Goal: Information Seeking & Learning: Learn about a topic

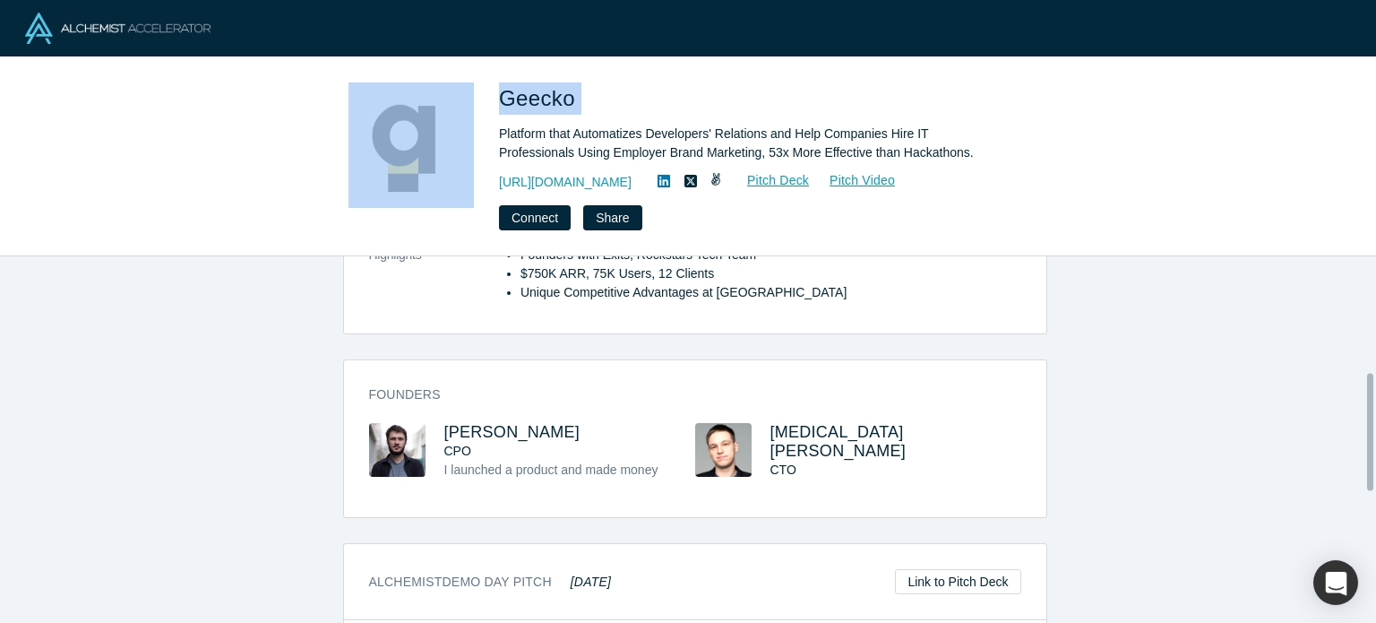
scroll to position [364, 0]
click at [799, 422] on span "[MEDICAL_DATA][PERSON_NAME]" at bounding box center [838, 440] width 136 height 37
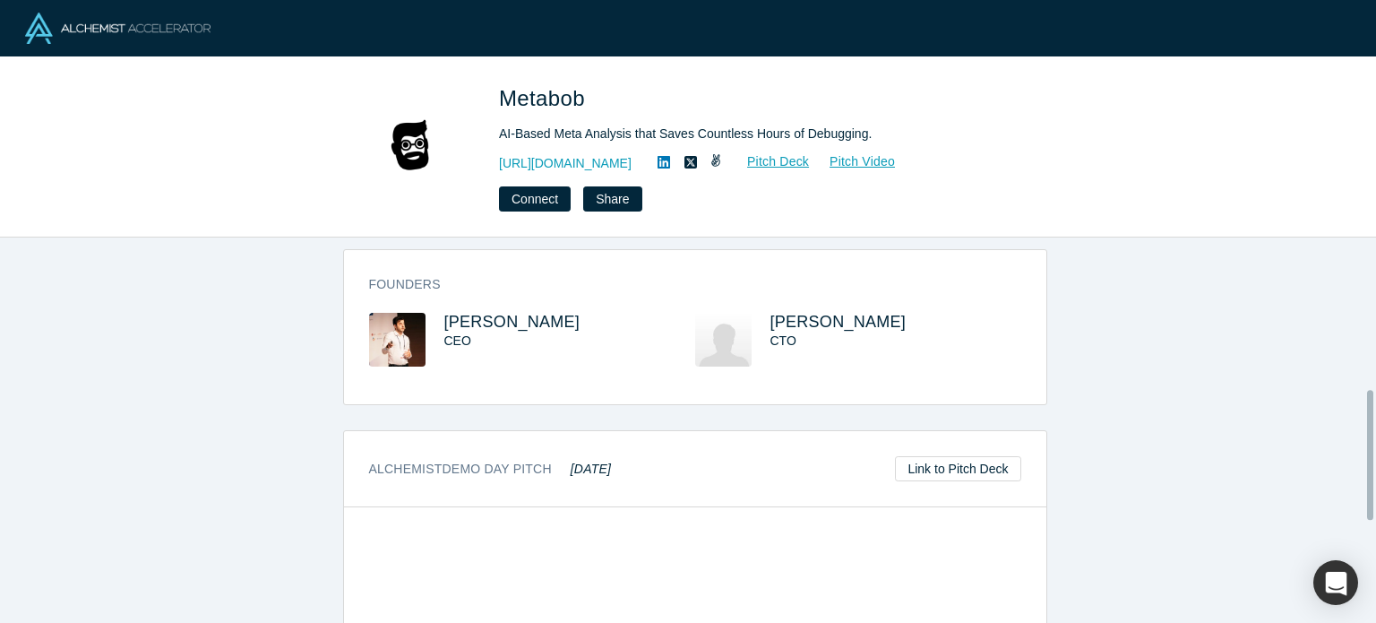
scroll to position [455, 0]
click at [535, 322] on span "Massimiliano Genta" at bounding box center [512, 321] width 136 height 18
click at [829, 320] on span "Avinash Gopal" at bounding box center [838, 321] width 136 height 18
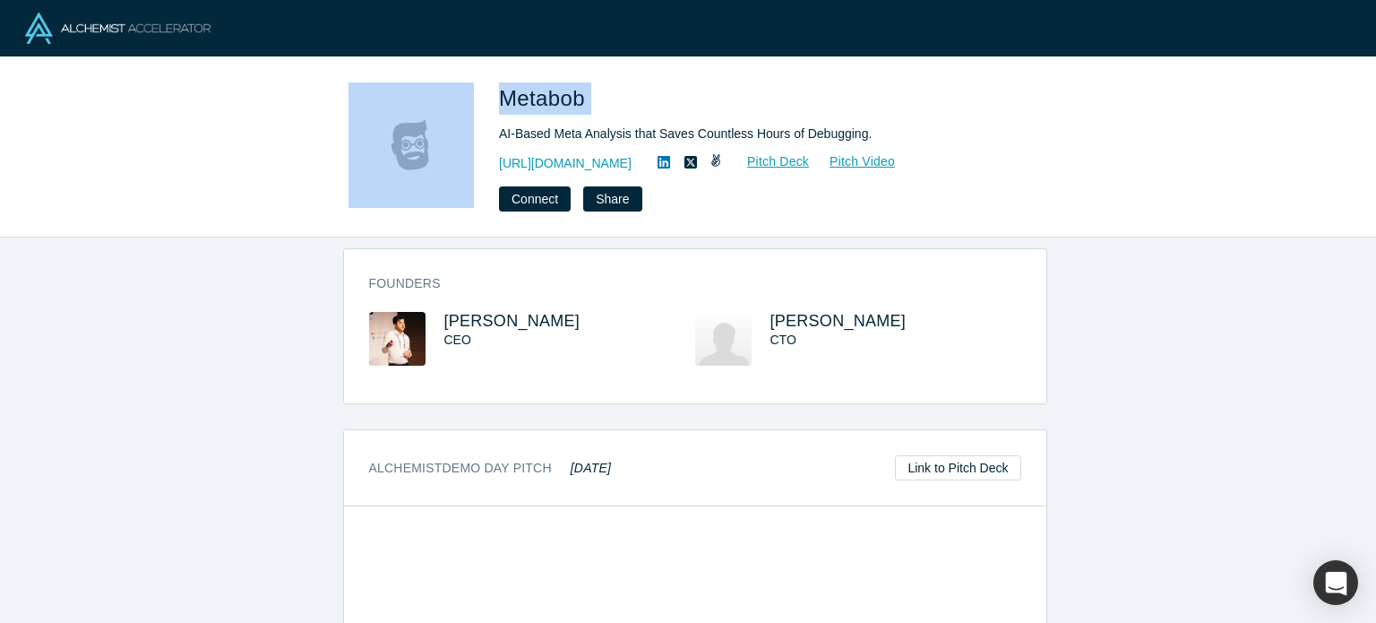
drag, startPoint x: 623, startPoint y: 85, endPoint x: 475, endPoint y: 80, distance: 148.8
click at [475, 80] on div "Metabob AI-Based Meta Analysis that Saves Countless Hours of Debugging. https:/…" at bounding box center [688, 147] width 1376 height 180
click at [613, 101] on h1 "Metabob" at bounding box center [750, 98] width 502 height 32
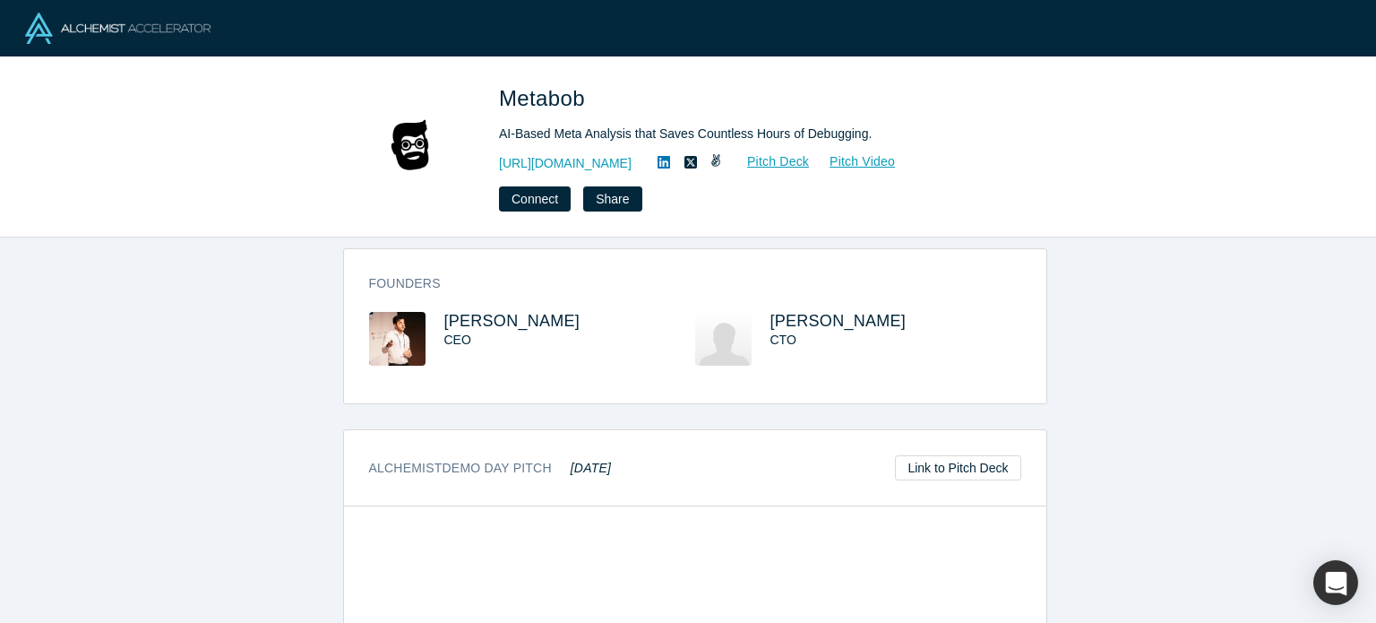
click at [613, 101] on h1 "Metabob" at bounding box center [750, 98] width 502 height 32
click at [499, 92] on span "Metabob" at bounding box center [545, 98] width 92 height 24
copy span "Metabob"
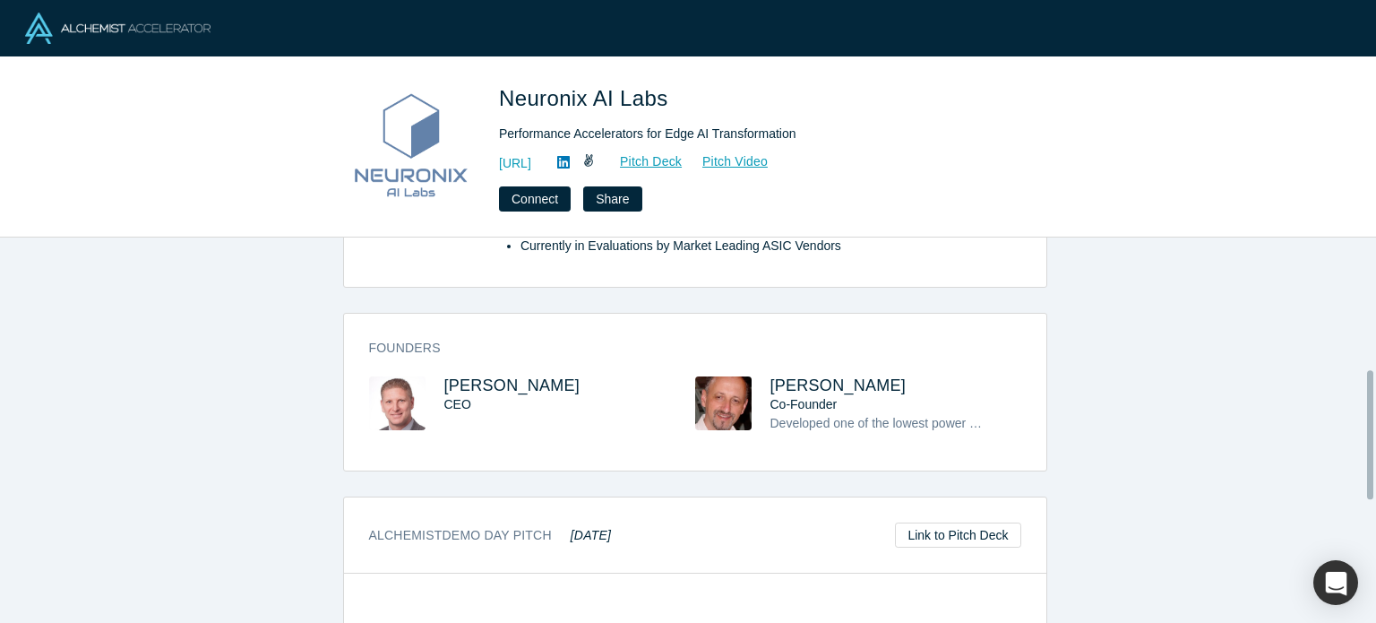
scroll to position [392, 0]
click at [453, 381] on span "Yaron Raz" at bounding box center [512, 383] width 136 height 18
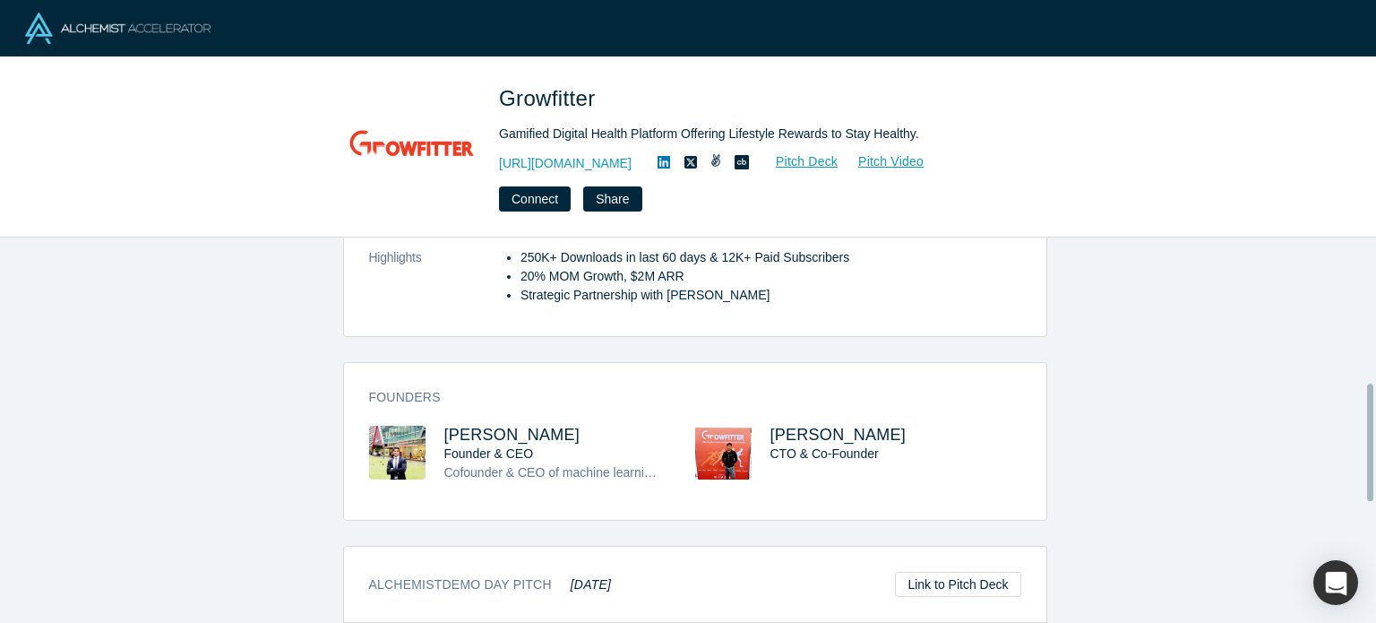
scroll to position [476, 0]
click at [497, 423] on span "Sanmati Pande" at bounding box center [512, 432] width 136 height 18
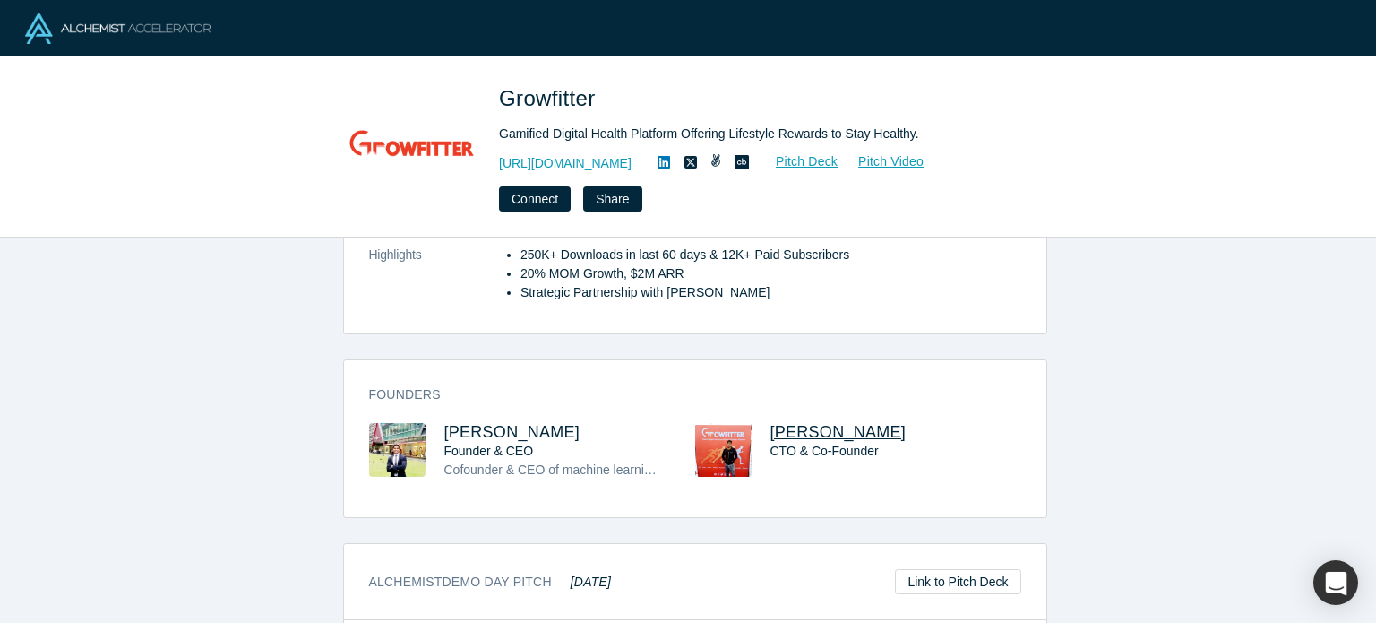
click at [812, 423] on span "Harshit Sethy" at bounding box center [838, 432] width 136 height 18
drag, startPoint x: 559, startPoint y: 415, endPoint x: 437, endPoint y: 407, distance: 122.1
click at [444, 423] on h3 "Sanmati Pande" at bounding box center [553, 432] width 219 height 19
copy span "Sanmati Pande"
drag, startPoint x: 615, startPoint y: 103, endPoint x: 506, endPoint y: 88, distance: 110.3
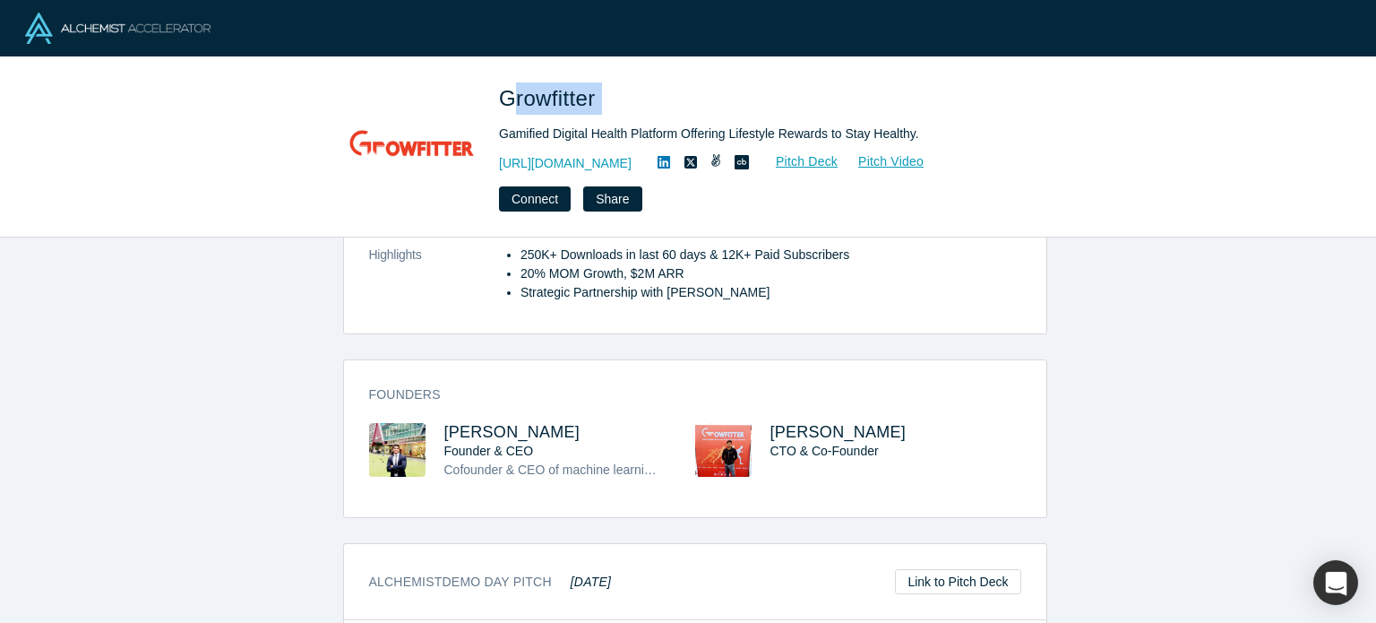
click at [506, 88] on h1 "Growfitter" at bounding box center [750, 98] width 502 height 32
click at [663, 105] on h1 "Growfitter" at bounding box center [750, 98] width 502 height 32
click at [580, 98] on span "Growfitter" at bounding box center [550, 98] width 103 height 24
copy span "Growfitter"
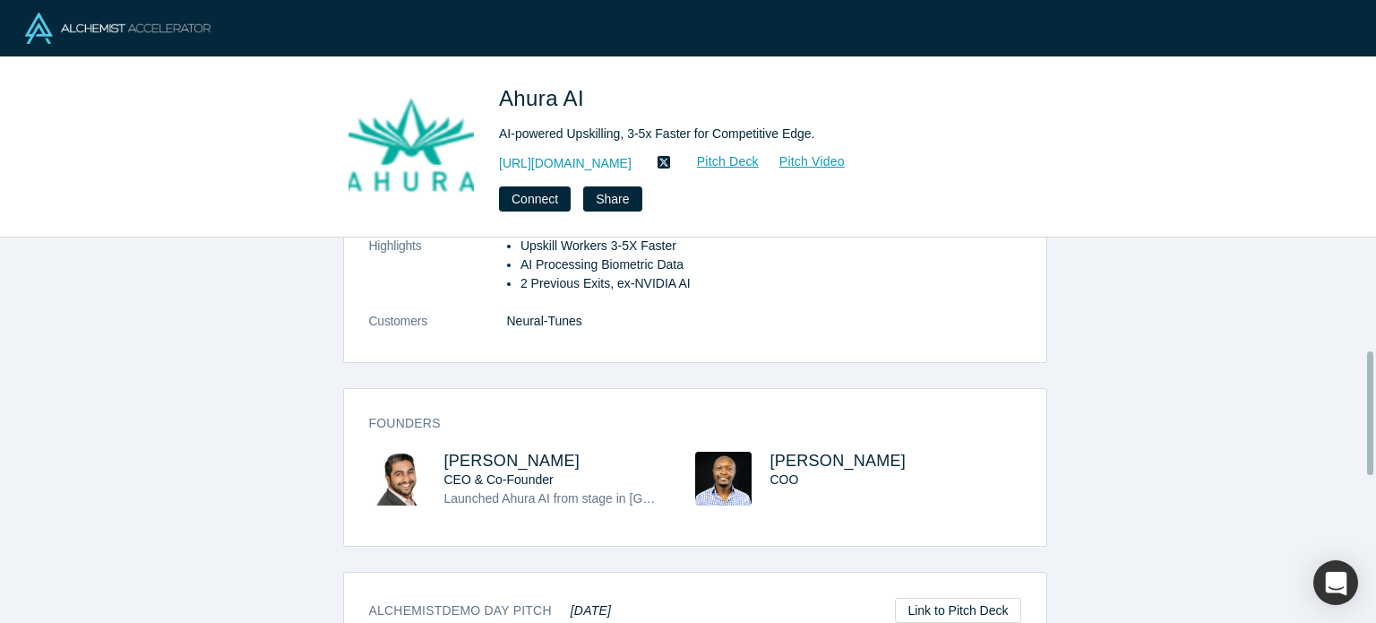
scroll to position [398, 0]
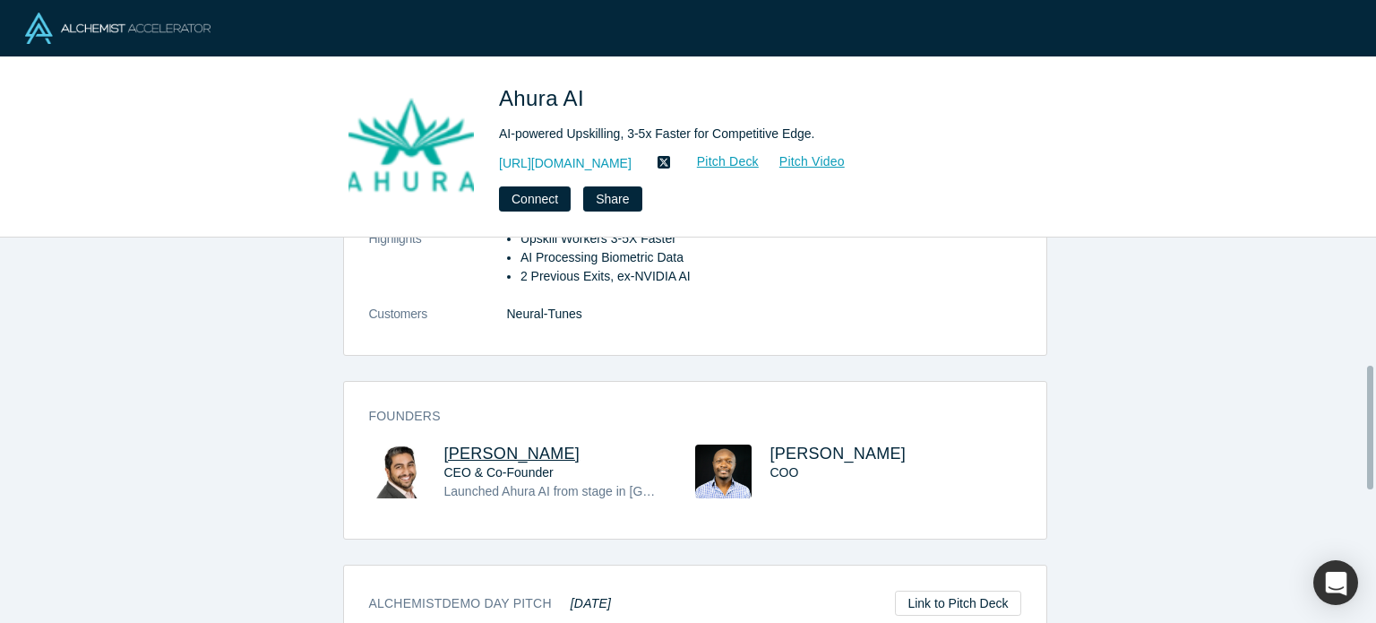
click at [509, 444] on span "[PERSON_NAME]" at bounding box center [512, 453] width 136 height 18
click at [774, 444] on span "[PERSON_NAME]" at bounding box center [838, 453] width 136 height 18
